Goal: Task Accomplishment & Management: Use online tool/utility

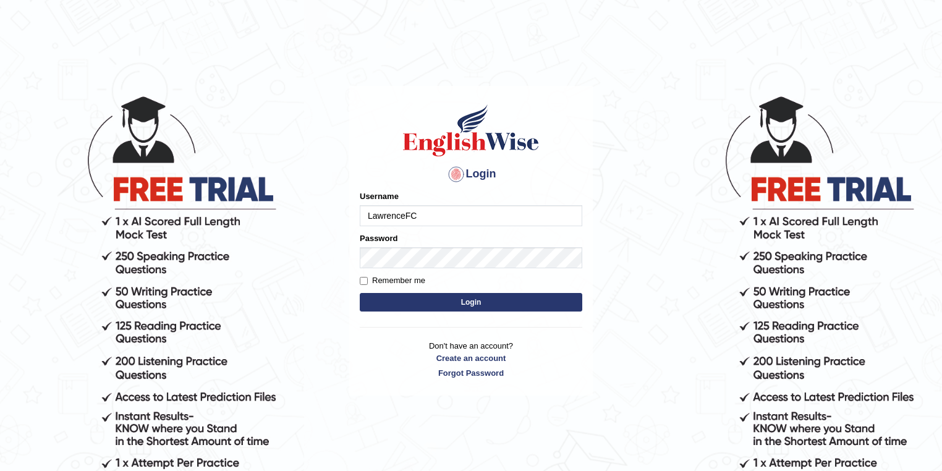
type input "LawrenceFC"
click at [363, 275] on label "Remember me" at bounding box center [393, 280] width 66 height 12
click at [363, 277] on input "Remember me" at bounding box center [364, 281] width 8 height 8
checkbox input "true"
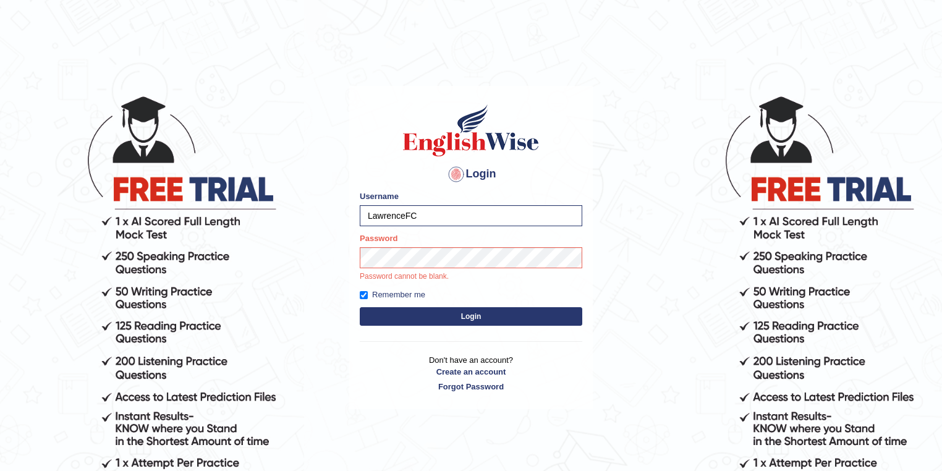
click at [401, 311] on button "Login" at bounding box center [471, 316] width 222 height 19
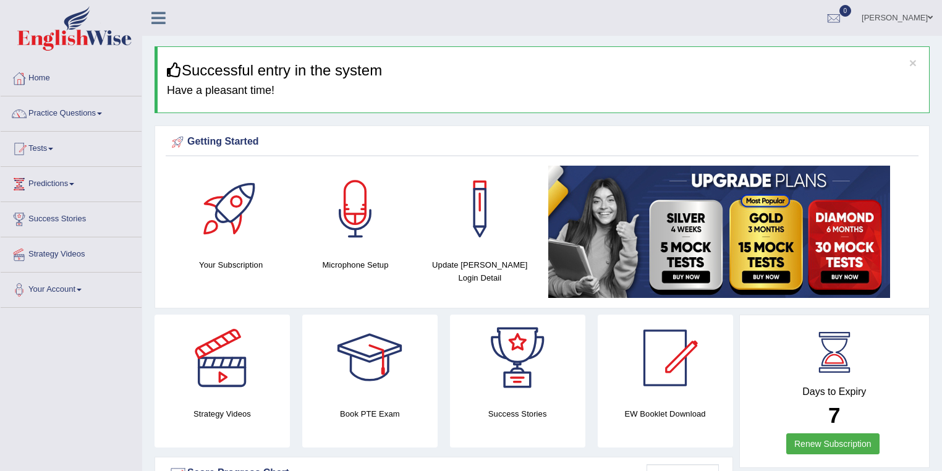
click at [357, 12] on div "Lawrence Toggle navigation Username: LawrenceFC Access Type: Online Subscriptio…" at bounding box center [542, 18] width 800 height 36
click at [49, 151] on link "Tests" at bounding box center [71, 147] width 141 height 31
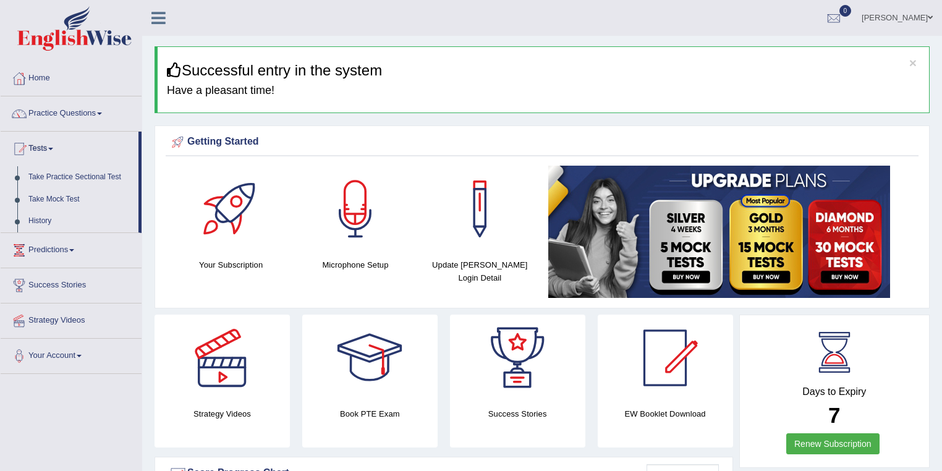
click at [49, 200] on link "Take Mock Test" at bounding box center [81, 200] width 116 height 22
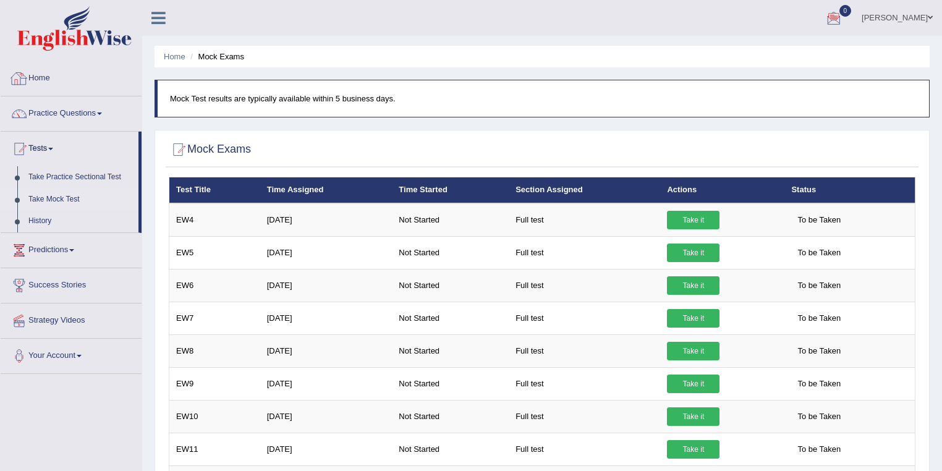
click at [74, 82] on link "Home" at bounding box center [71, 76] width 141 height 31
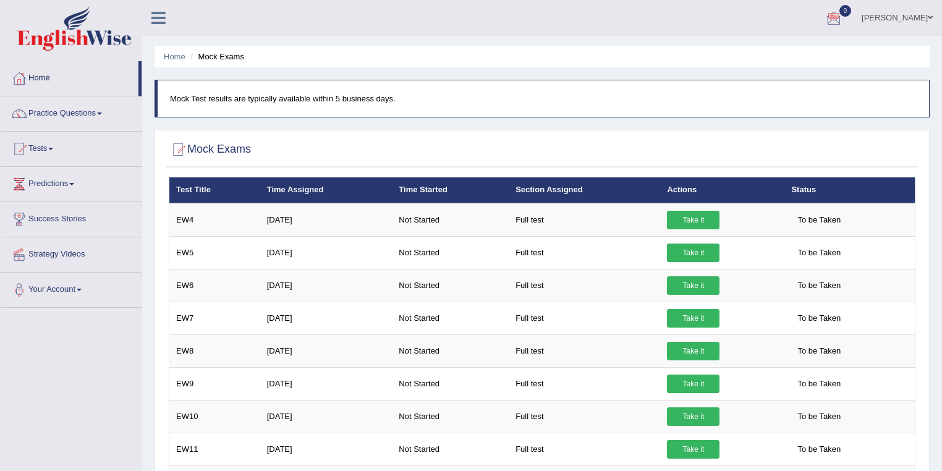
click at [23, 82] on div at bounding box center [19, 78] width 19 height 19
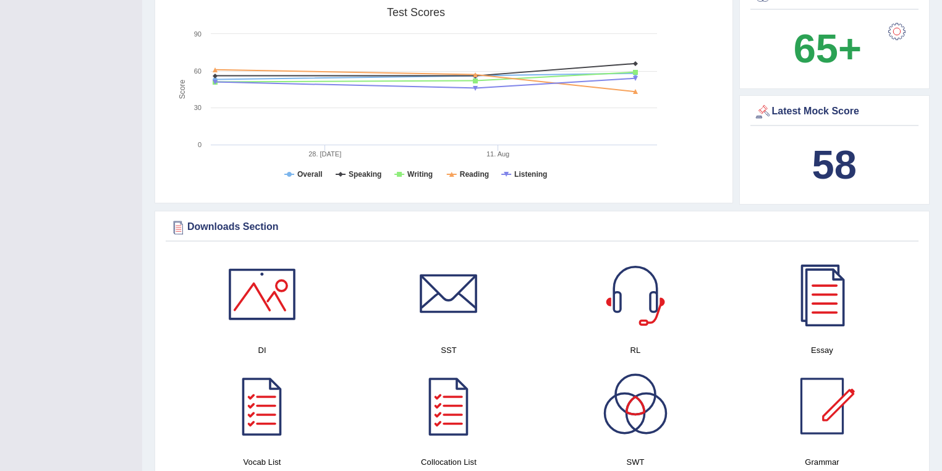
scroll to position [396, 0]
